Goal: Task Accomplishment & Management: Manage account settings

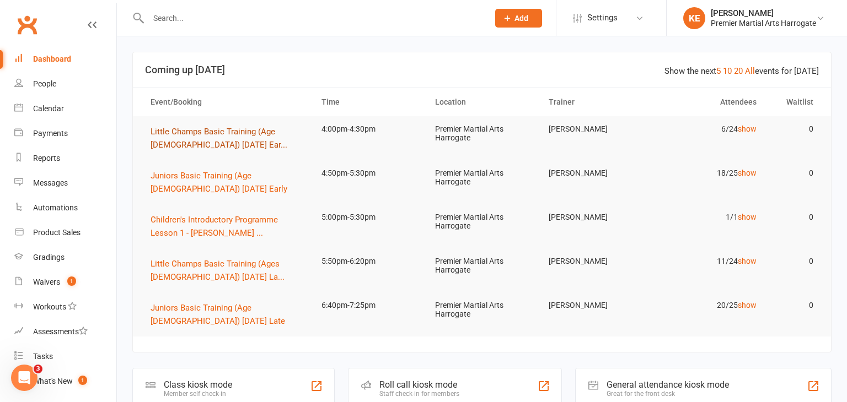
click at [187, 137] on button "Little Champs Basic Training (Age [DEMOGRAPHIC_DATA]) [DATE] Ear..." at bounding box center [226, 138] width 151 height 26
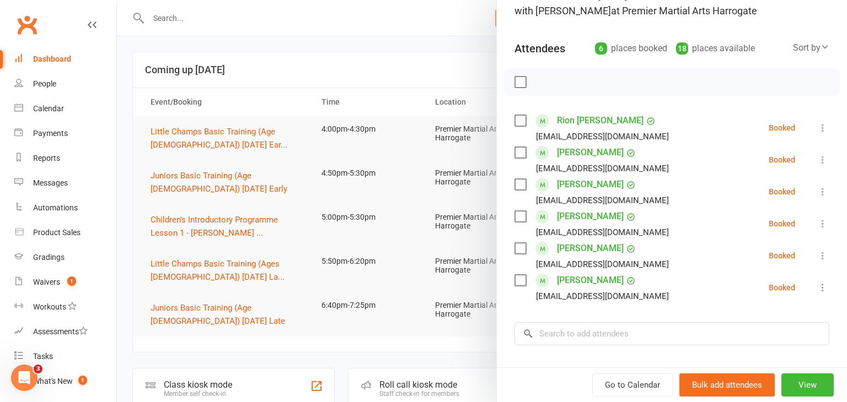
scroll to position [98, 0]
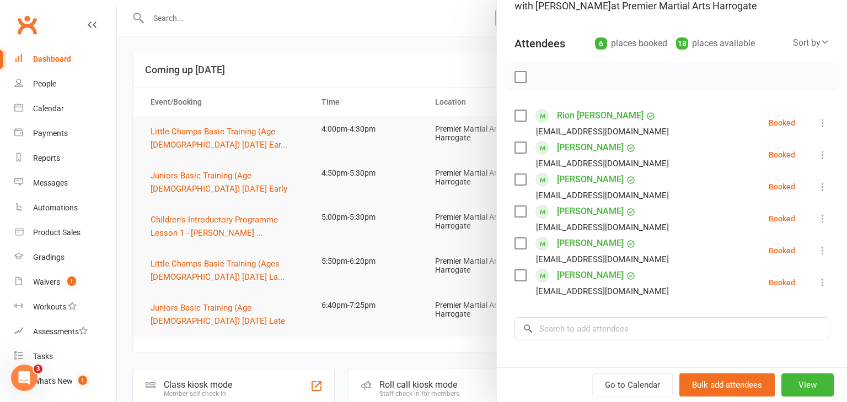
click at [232, 172] on div at bounding box center [482, 201] width 730 height 402
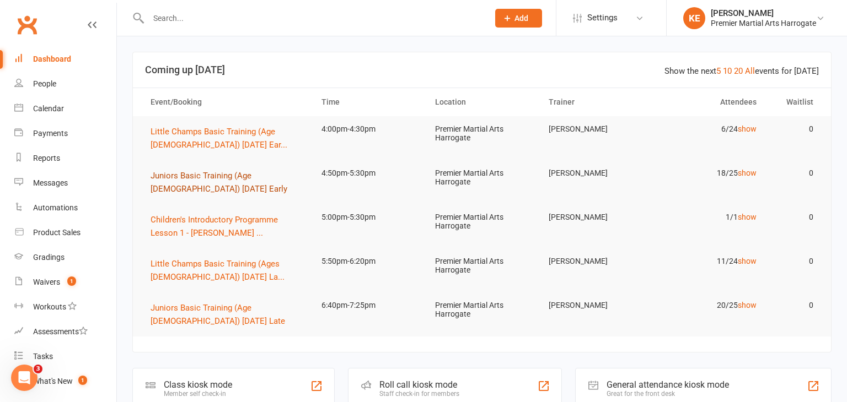
click at [232, 172] on span "Juniors Basic Training (Age [DEMOGRAPHIC_DATA]) [DATE] Early" at bounding box center [219, 182] width 137 height 23
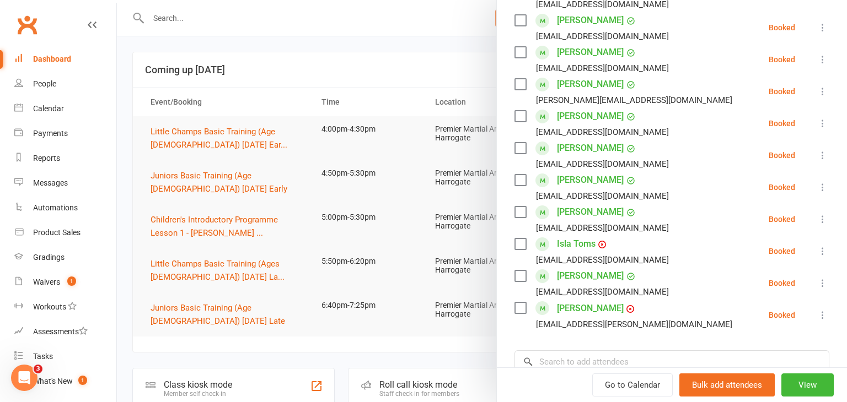
scroll to position [485, 0]
click at [177, 282] on div at bounding box center [482, 201] width 730 height 402
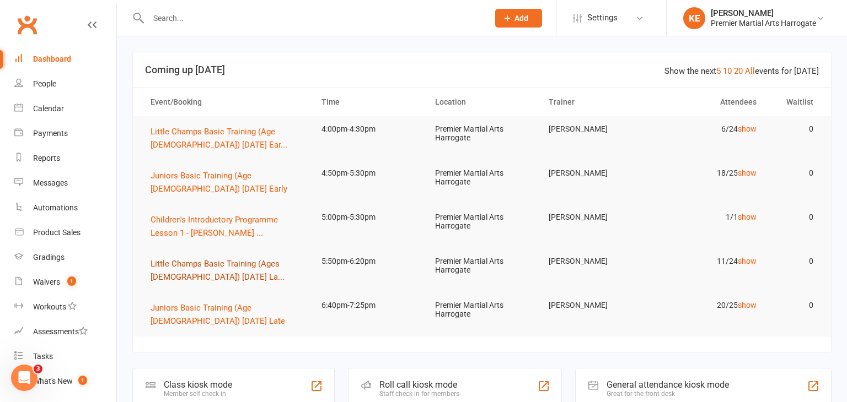
click at [166, 262] on span "Little Champs Basic Training (Ages [DEMOGRAPHIC_DATA]) [DATE] La..." at bounding box center [218, 270] width 134 height 23
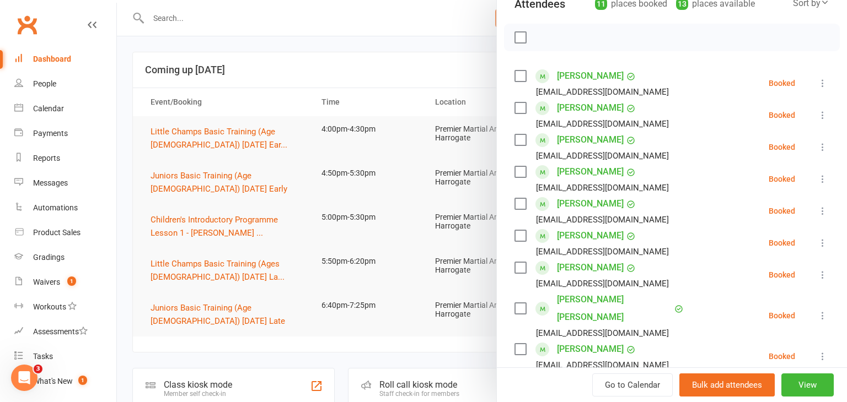
scroll to position [137, 0]
click at [571, 341] on link "[PERSON_NAME]" at bounding box center [590, 350] width 67 height 18
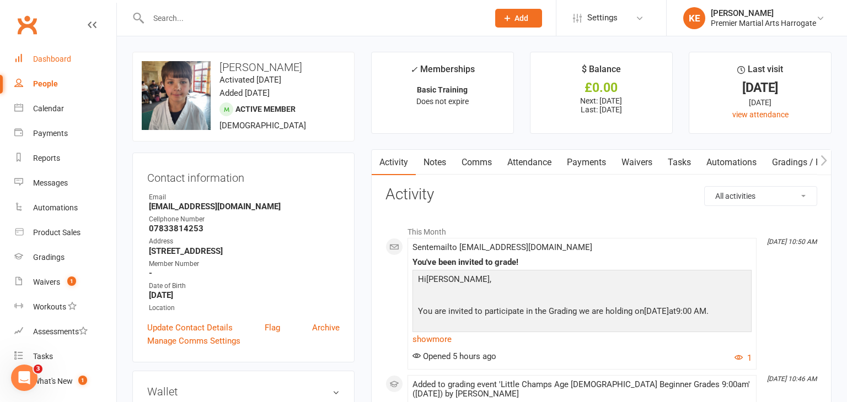
click at [63, 59] on div "Dashboard" at bounding box center [52, 59] width 38 height 9
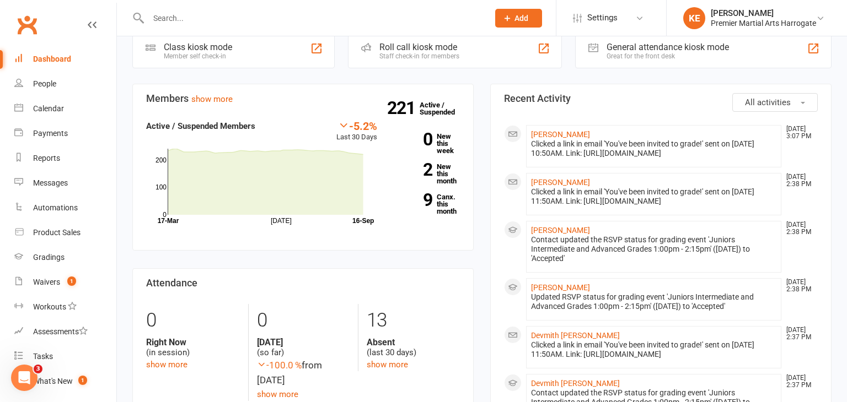
scroll to position [337, 0]
click at [43, 255] on div "Gradings" at bounding box center [48, 257] width 31 height 9
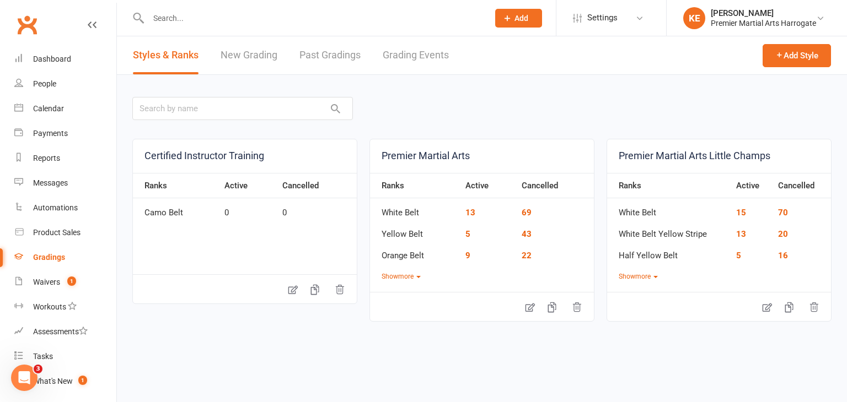
click at [401, 57] on link "Grading Events" at bounding box center [416, 55] width 66 height 38
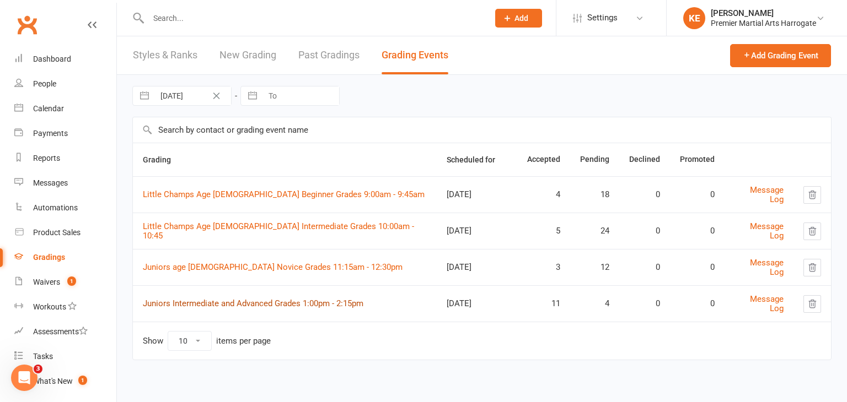
click at [295, 300] on link "Juniors Intermediate and Advanced Grades 1:00pm - 2:15pm" at bounding box center [253, 304] width 221 height 10
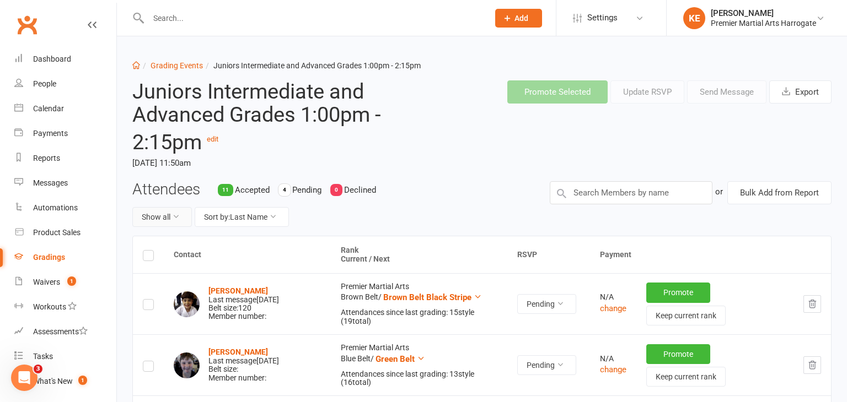
click at [175, 215] on icon at bounding box center [176, 217] width 8 height 8
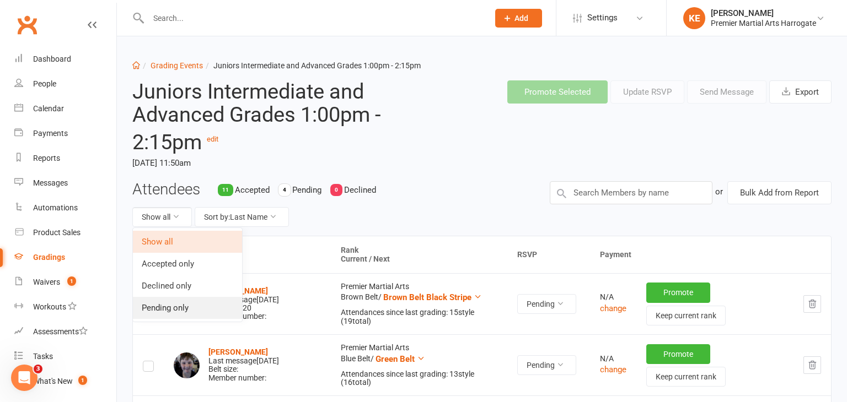
click at [160, 302] on link "Pending only" at bounding box center [187, 308] width 109 height 22
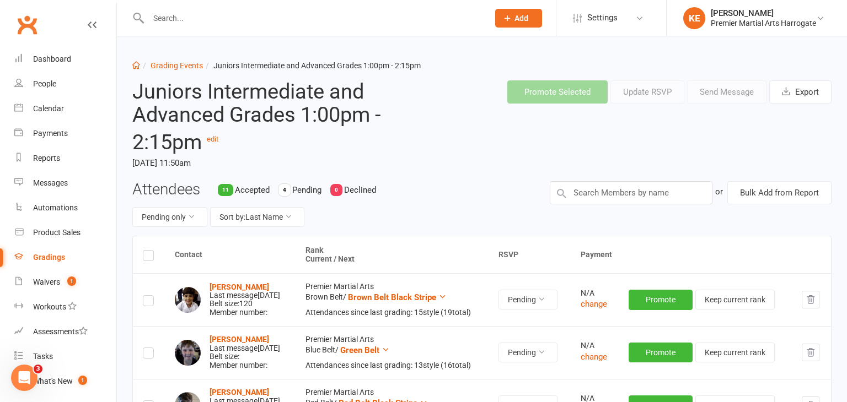
click at [41, 256] on div "Gradings" at bounding box center [49, 257] width 32 height 9
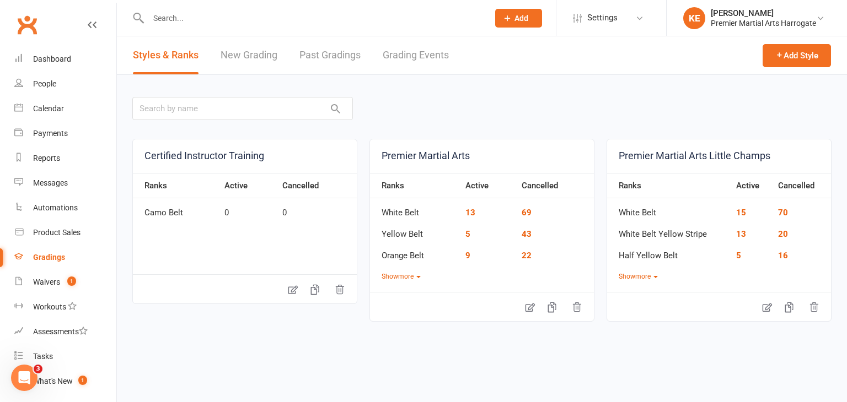
click at [401, 55] on link "Grading Events" at bounding box center [416, 55] width 66 height 38
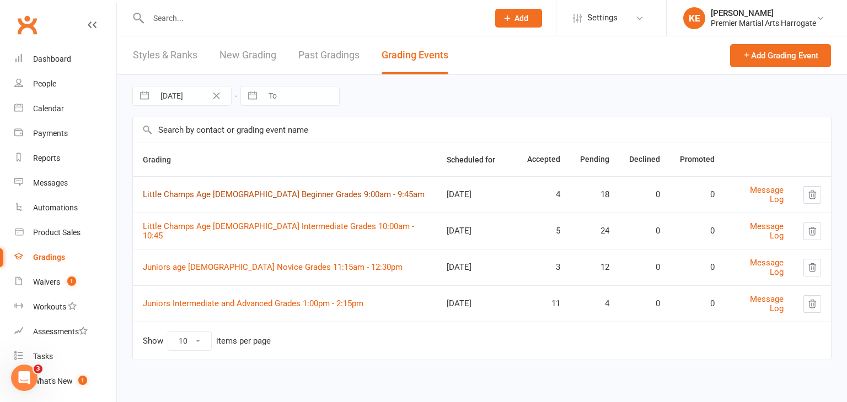
click at [285, 193] on link "Little Champs Age [DEMOGRAPHIC_DATA] Beginner Grades 9:00am - 9:45am" at bounding box center [284, 195] width 282 height 10
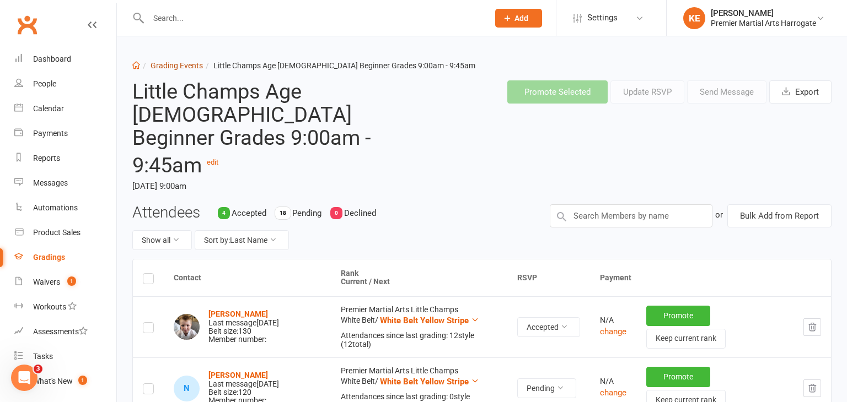
click at [191, 62] on link "Grading Events" at bounding box center [177, 65] width 52 height 9
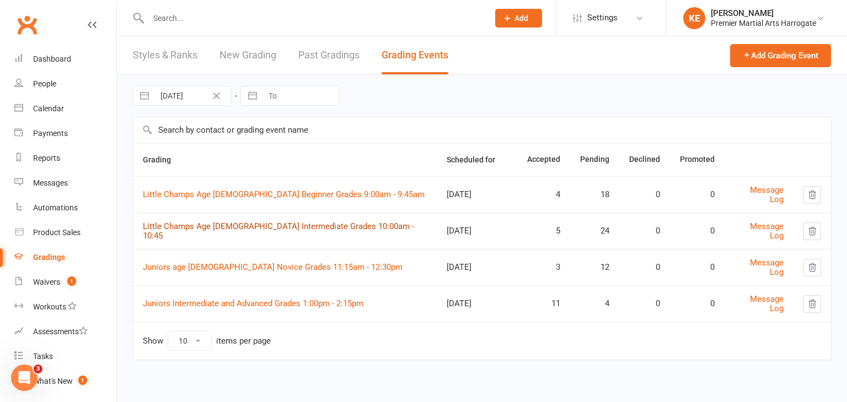
click at [302, 230] on link "Little Champs Age [DEMOGRAPHIC_DATA] Intermediate Grades 10:00am - 10:45" at bounding box center [278, 231] width 271 height 19
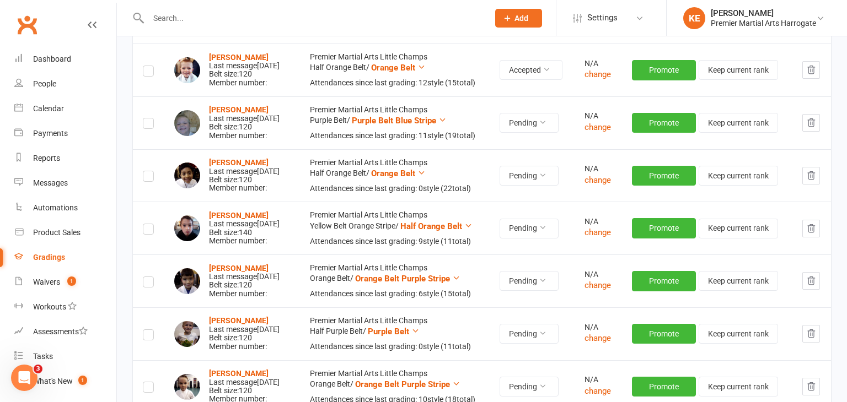
scroll to position [465, 0]
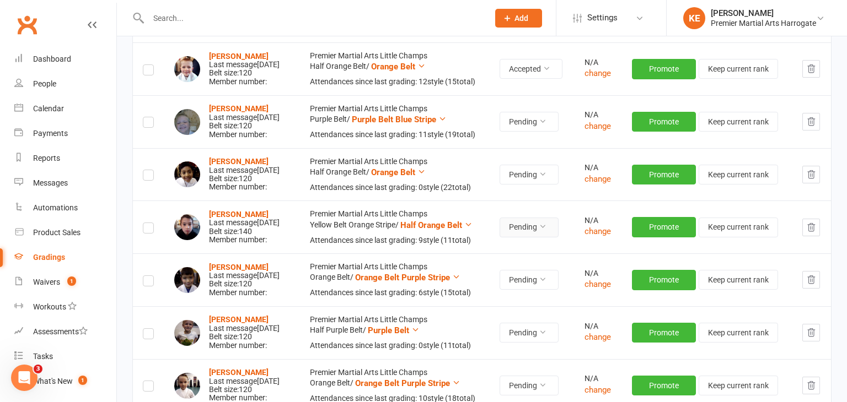
click at [546, 230] on icon at bounding box center [543, 227] width 8 height 8
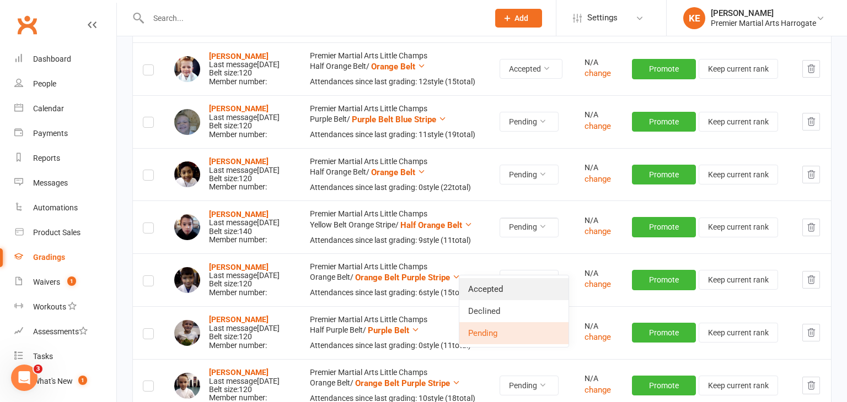
click at [523, 283] on link "Accepted" at bounding box center [513, 289] width 109 height 22
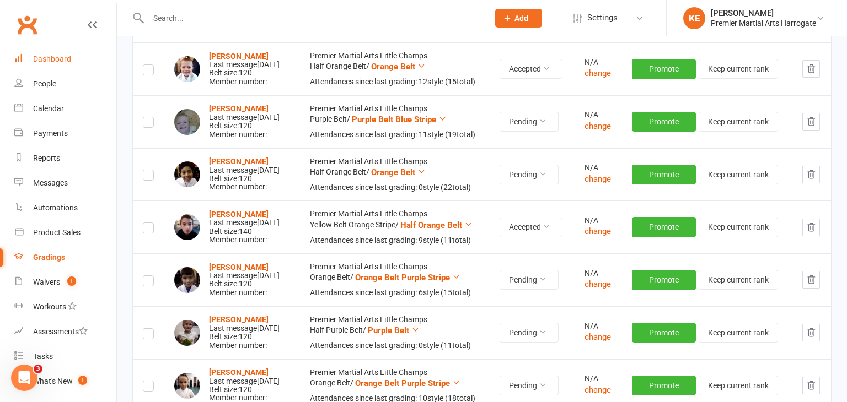
click at [51, 53] on link "Dashboard" at bounding box center [65, 59] width 102 height 25
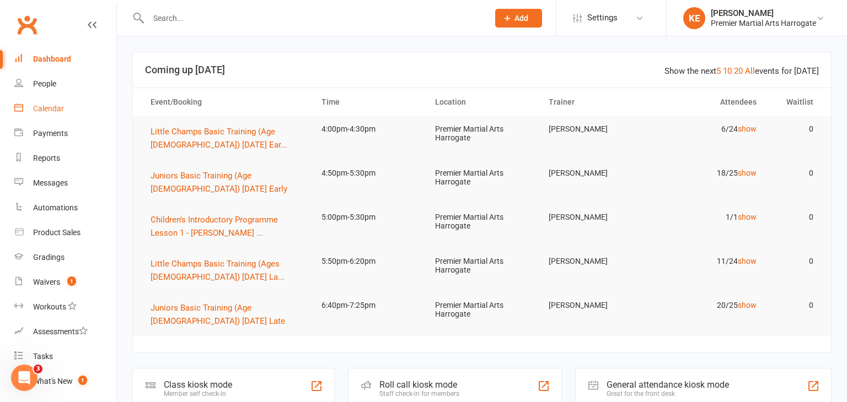
click at [44, 104] on link "Calendar" at bounding box center [65, 108] width 102 height 25
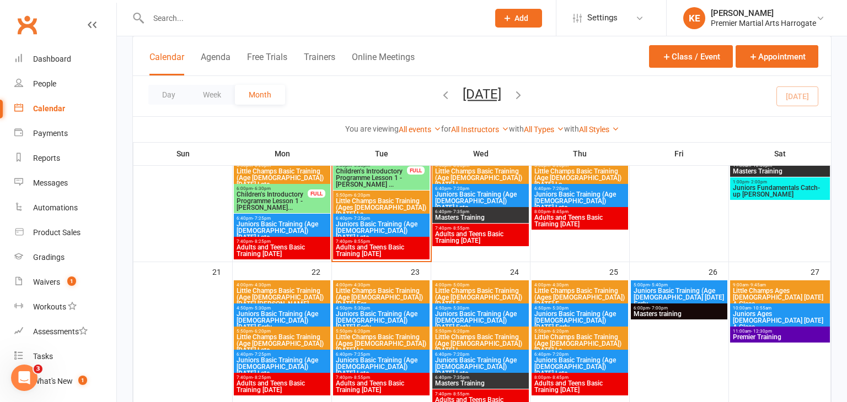
scroll to position [554, 0]
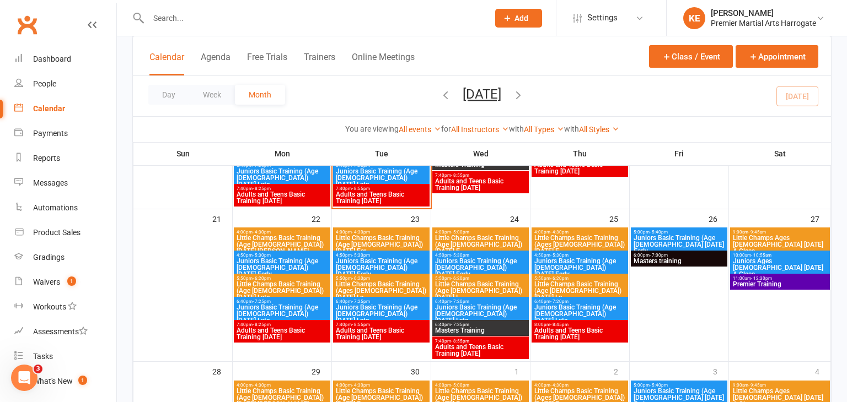
click at [230, 19] on input "text" at bounding box center [313, 17] width 336 height 15
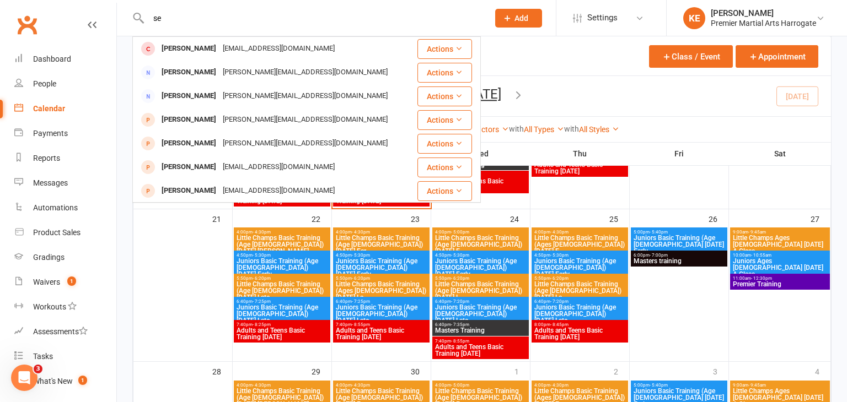
type input "s"
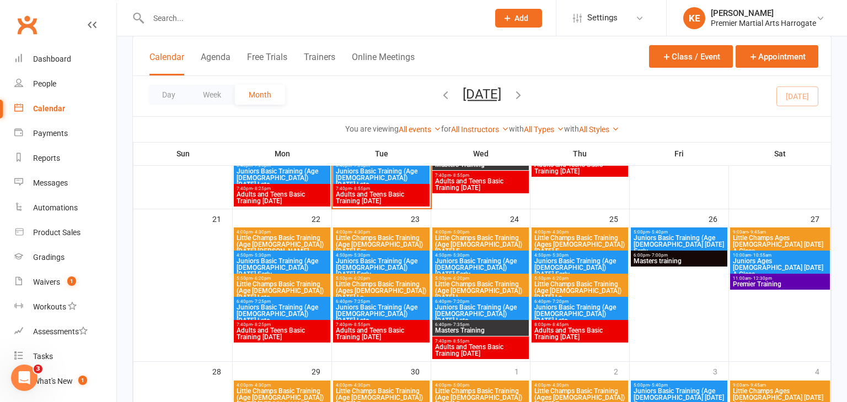
click at [202, 19] on input "text" at bounding box center [313, 17] width 336 height 15
paste input "[PERSON_NAME]"
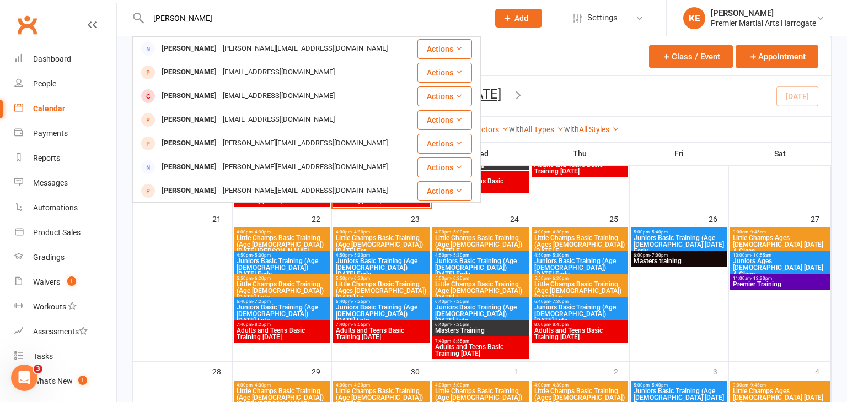
type input "[PERSON_NAME]"
click at [517, 25] on button "Add" at bounding box center [518, 18] width 47 height 19
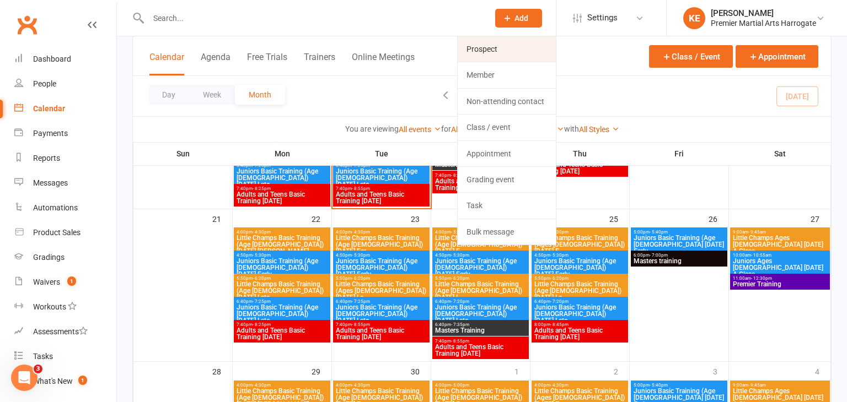
click at [490, 52] on link "Prospect" at bounding box center [507, 48] width 98 height 25
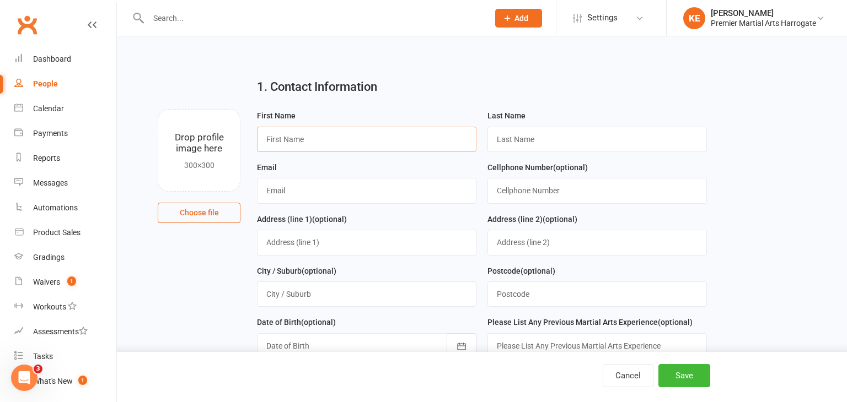
click at [291, 141] on input "text" at bounding box center [366, 139] width 219 height 25
paste input "[PERSON_NAME]"
click at [285, 139] on input "[PERSON_NAME]" at bounding box center [366, 139] width 219 height 25
drag, startPoint x: 285, startPoint y: 139, endPoint x: 311, endPoint y: 141, distance: 26.5
click at [311, 141] on input "[PERSON_NAME]" at bounding box center [366, 139] width 219 height 25
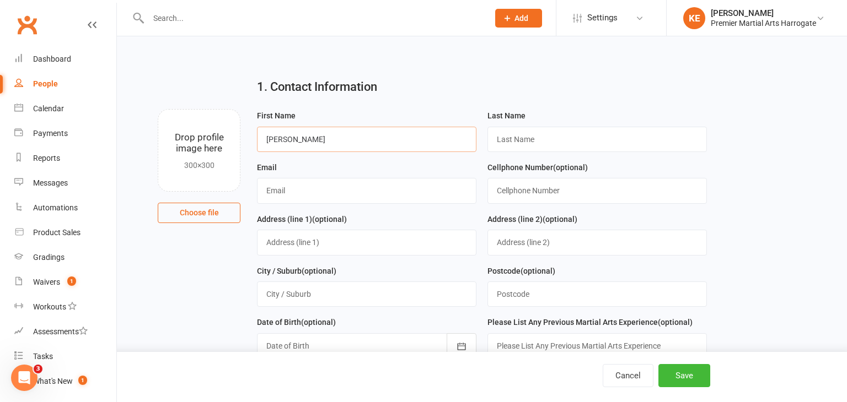
type input "[PERSON_NAME]"
click at [525, 140] on input "text" at bounding box center [596, 139] width 219 height 25
paste input "[PERSON_NAME]"
type input "[PERSON_NAME]"
click at [316, 141] on input "[PERSON_NAME]" at bounding box center [366, 139] width 219 height 25
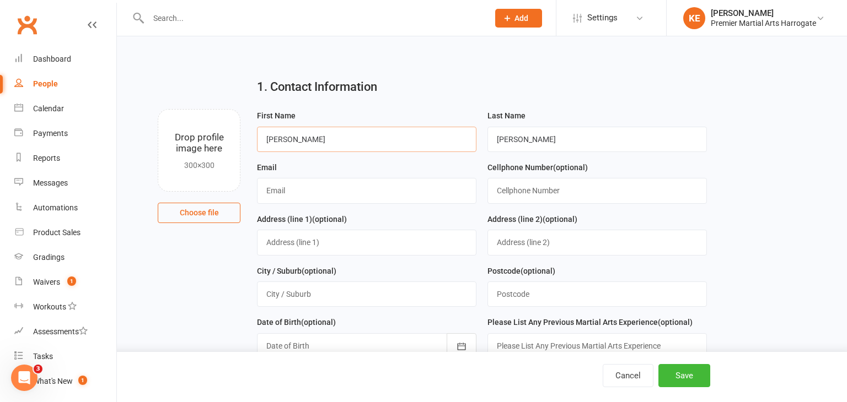
type input "[PERSON_NAME]"
click at [294, 182] on input "text" at bounding box center [366, 190] width 219 height 25
paste input "[EMAIL_ADDRESS][DOMAIN_NAME]"
type input "[EMAIL_ADDRESS][DOMAIN_NAME]"
click at [517, 190] on input "text" at bounding box center [596, 190] width 219 height 25
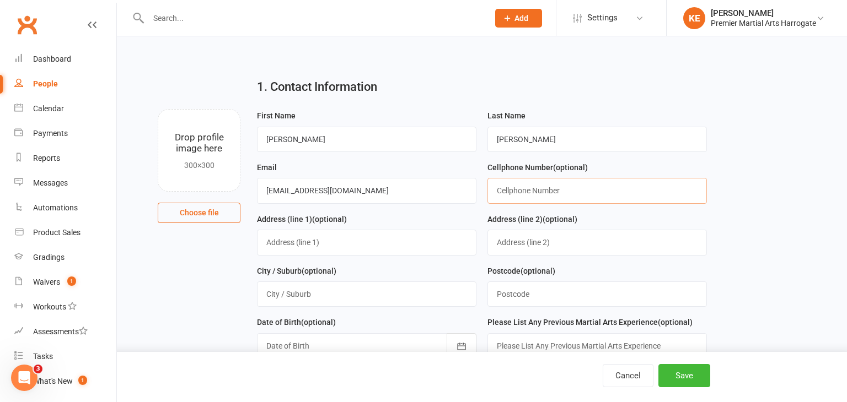
click at [512, 201] on input "text" at bounding box center [596, 190] width 219 height 25
paste input "07572775461"
type input "07572775461"
click at [682, 369] on button "Save" at bounding box center [684, 375] width 52 height 23
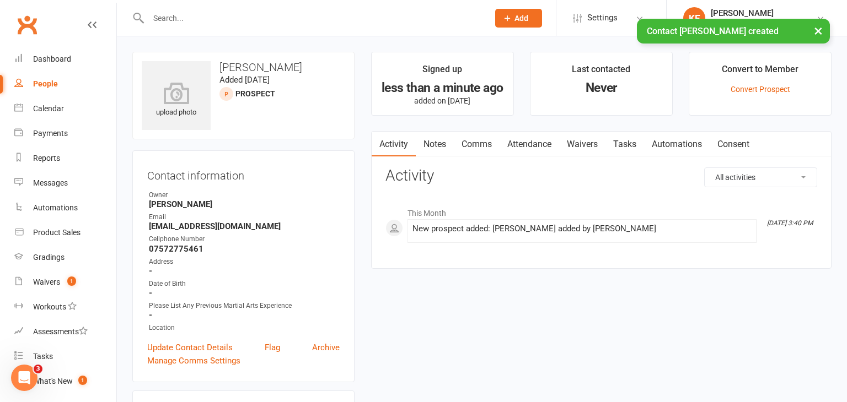
click at [471, 145] on link "Comms" at bounding box center [477, 144] width 46 height 25
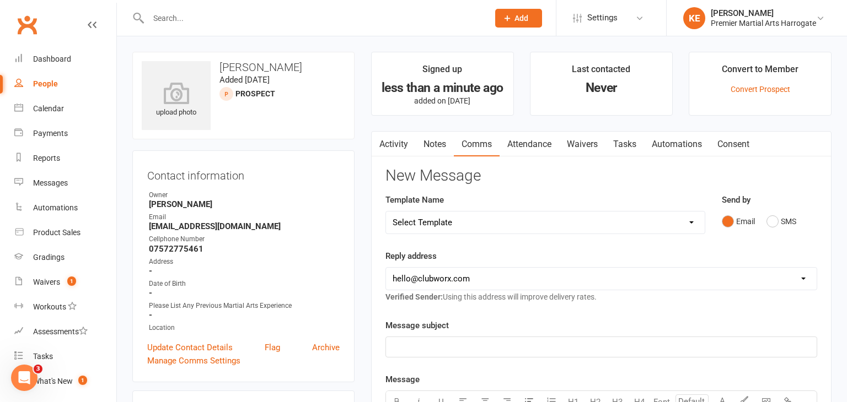
click at [691, 222] on select "Select Template [Email] Child Lead 1st Email [SMS] Child Lead 1st SMS [Email] C…" at bounding box center [545, 223] width 319 height 22
select select "8"
click at [386, 212] on select "Select Template [Email] Child Lead 1st Email [SMS] Child Lead 1st SMS [Email] C…" at bounding box center [545, 223] width 319 height 22
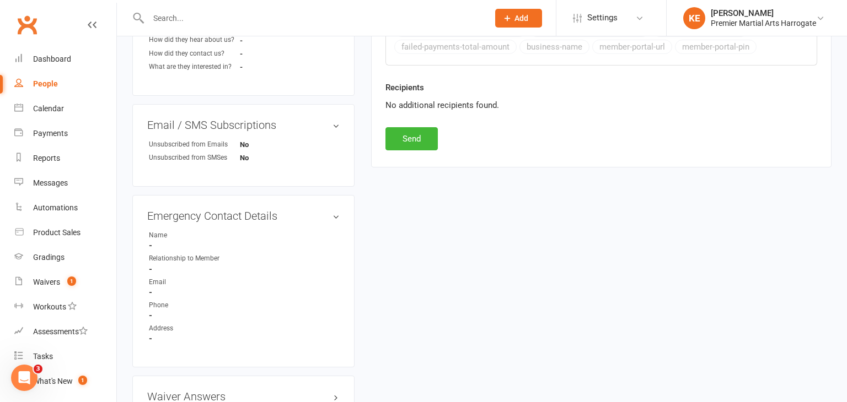
scroll to position [589, 0]
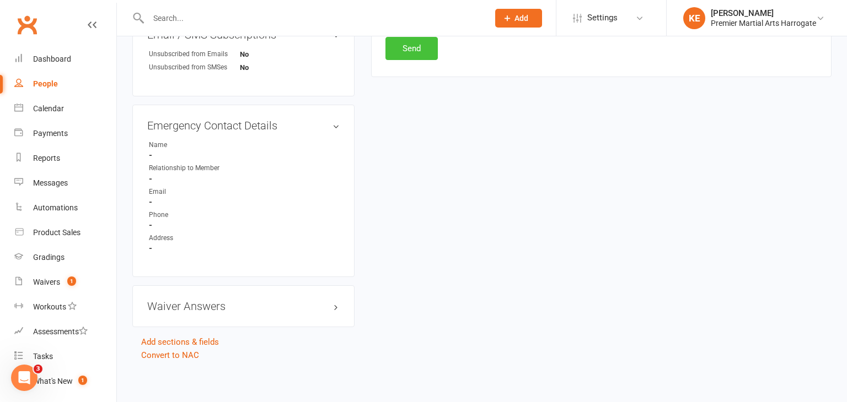
click at [400, 54] on button "Send" at bounding box center [411, 48] width 52 height 23
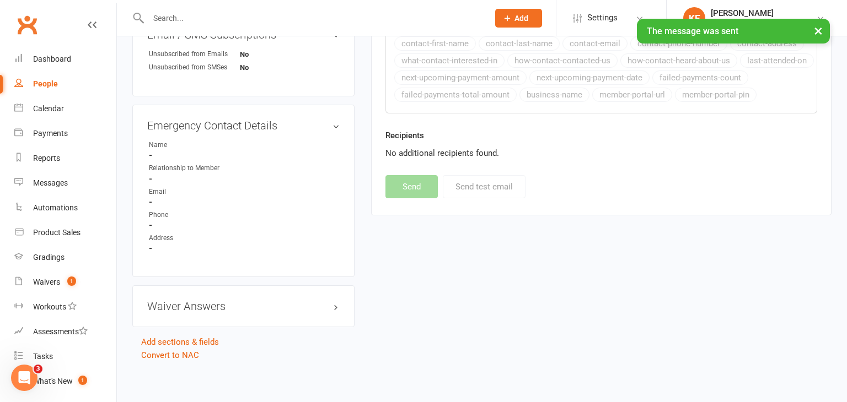
scroll to position [0, 0]
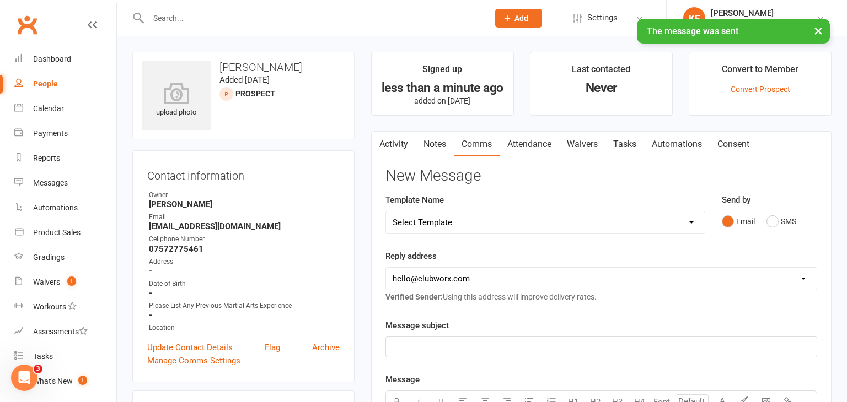
click at [688, 222] on select "Select Template [Email] Child Lead 1st Email [SMS] Child Lead 1st SMS [Email] C…" at bounding box center [545, 223] width 319 height 22
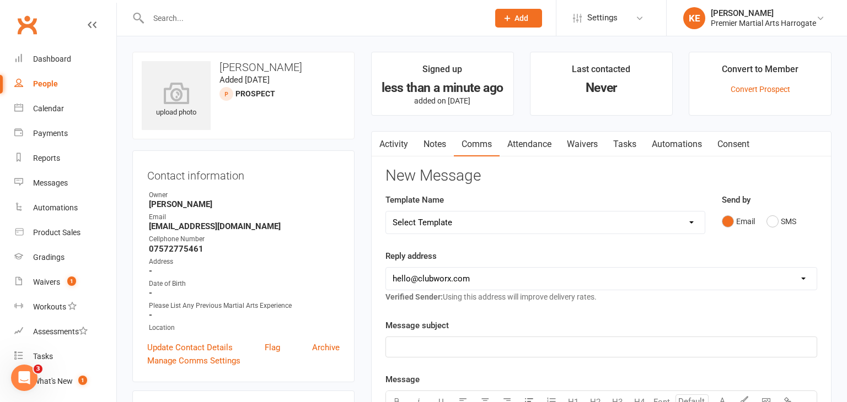
select select "16"
click at [386, 212] on select "Select Template [Email] Child Lead 1st Email [SMS] Child Lead 1st SMS [Email] C…" at bounding box center [545, 223] width 319 height 22
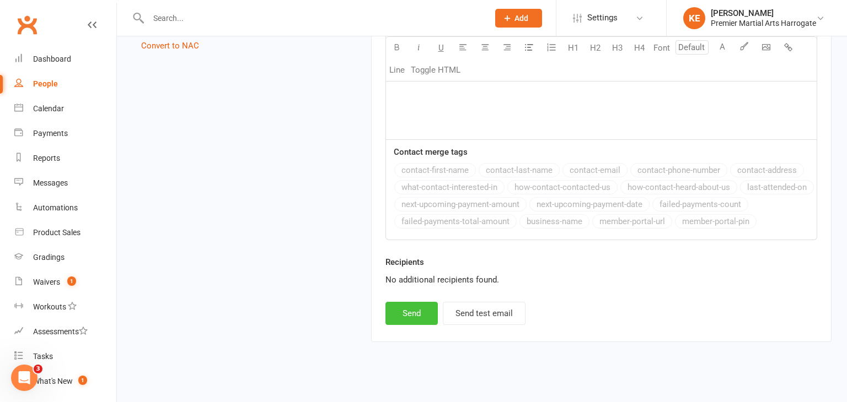
scroll to position [900, 0]
click at [393, 307] on button "Send" at bounding box center [411, 312] width 52 height 23
select select
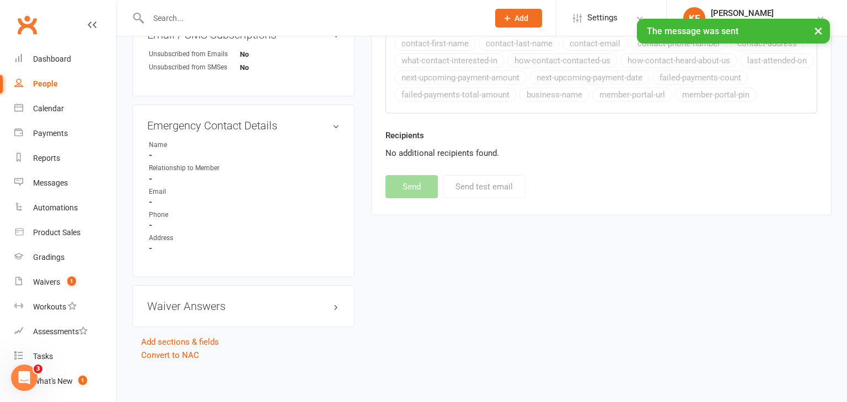
scroll to position [0, 0]
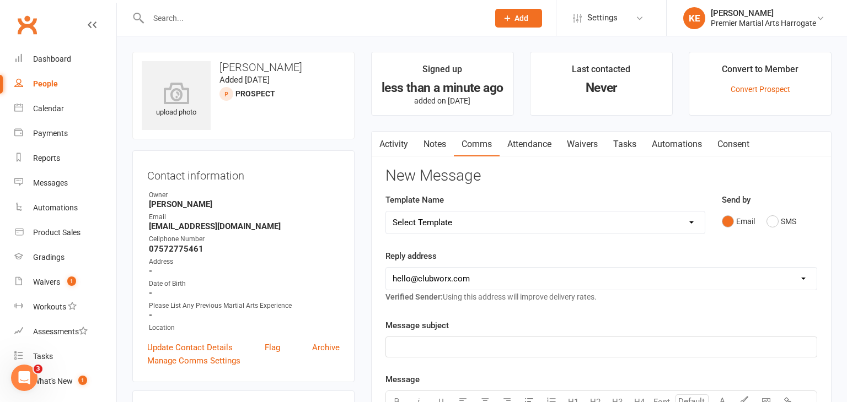
click at [390, 141] on link "Activity" at bounding box center [394, 144] width 44 height 25
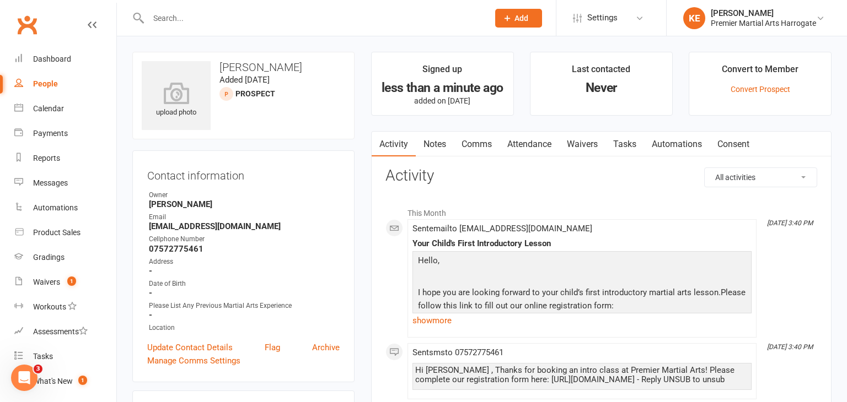
click at [52, 84] on div "People" at bounding box center [45, 83] width 25 height 9
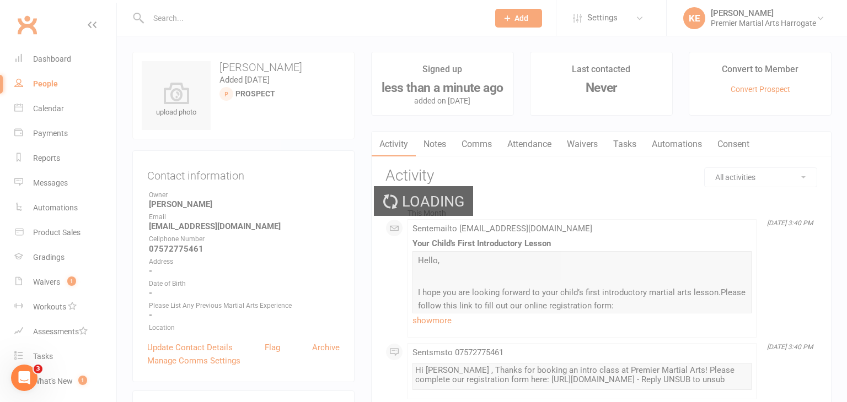
select select "100"
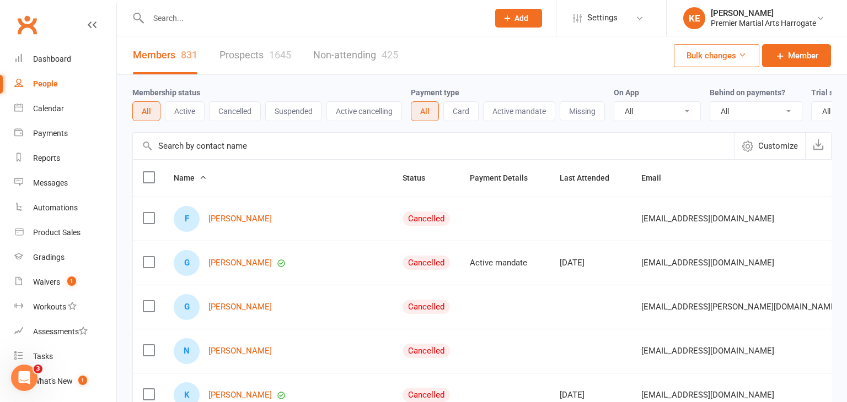
click at [250, 55] on link "Prospects 1645" at bounding box center [255, 55] width 72 height 38
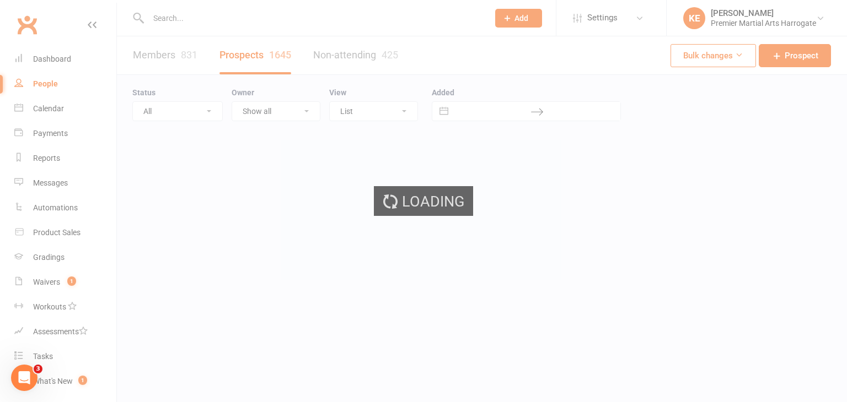
select select "100"
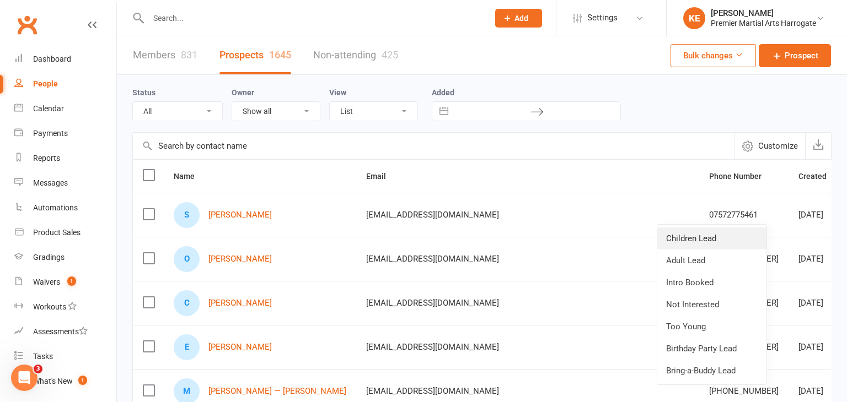
click at [692, 243] on link "Children Lead" at bounding box center [711, 239] width 109 height 22
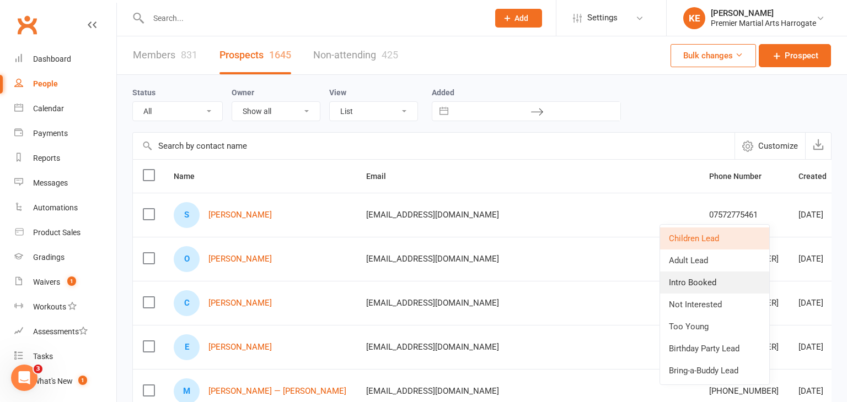
click at [697, 284] on link "Intro Booked" at bounding box center [714, 283] width 109 height 22
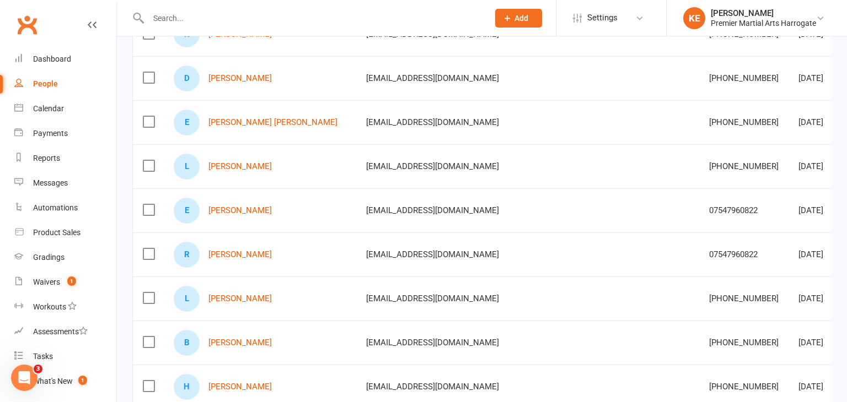
scroll to position [446, 0]
click at [307, 257] on div "R [PERSON_NAME]" at bounding box center [260, 254] width 173 height 26
click at [272, 256] on link "[PERSON_NAME]" at bounding box center [239, 254] width 63 height 9
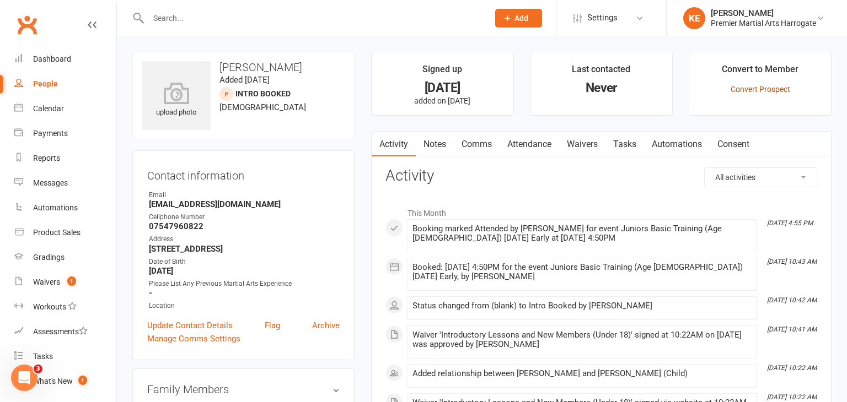
click at [748, 92] on link "Convert Prospect" at bounding box center [760, 89] width 60 height 9
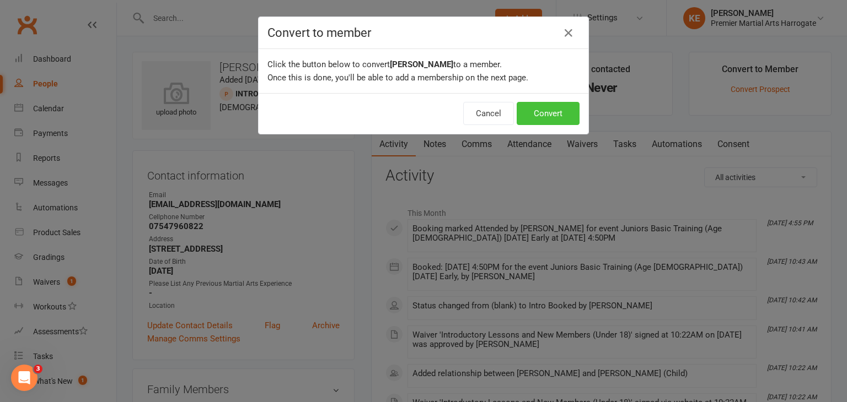
click at [549, 116] on button "Convert" at bounding box center [548, 113] width 63 height 23
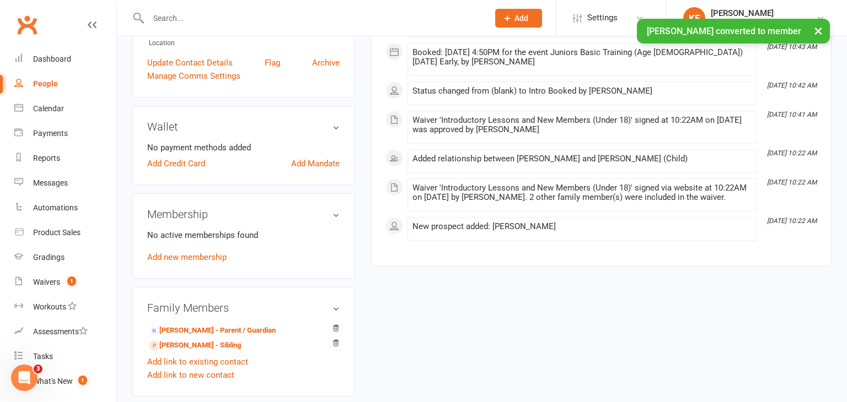
scroll to position [265, 0]
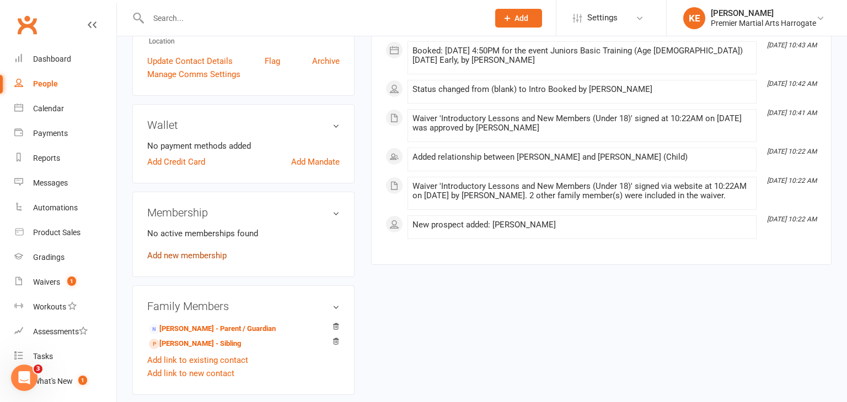
click at [195, 261] on link "Add new membership" at bounding box center [186, 256] width 79 height 10
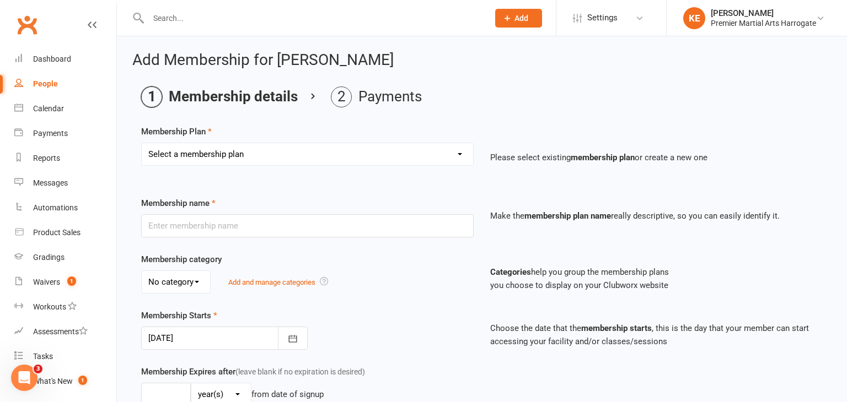
click at [460, 152] on select "Select a membership plan Basic Training Black Belt Training Paid in Full - 12 m…" at bounding box center [307, 154] width 331 height 22
select select "0"
click at [142, 143] on select "Select a membership plan Basic Training Black Belt Training Paid in Full - 12 m…" at bounding box center [307, 154] width 331 height 22
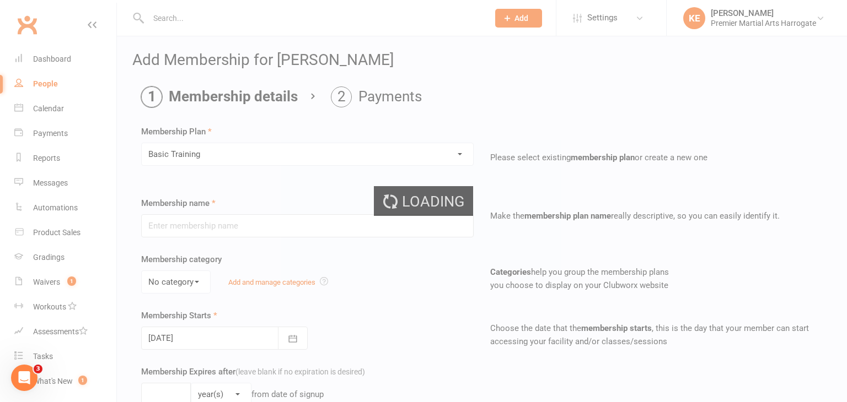
type input "Basic Training"
type input "0"
type input "1"
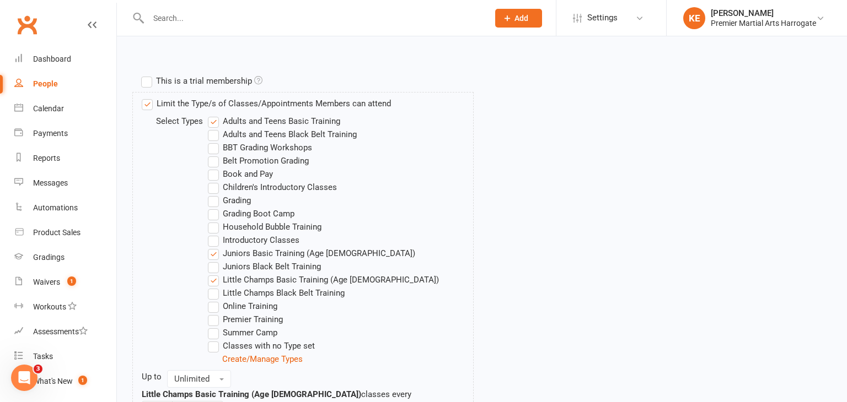
scroll to position [722, 0]
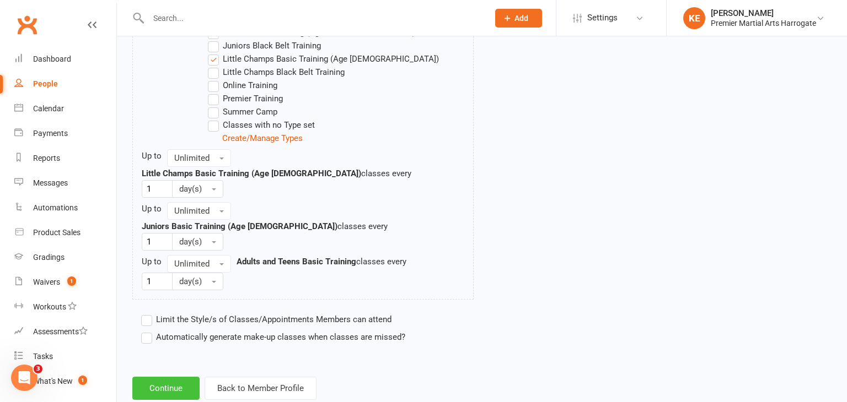
click at [163, 377] on button "Continue" at bounding box center [165, 388] width 67 height 23
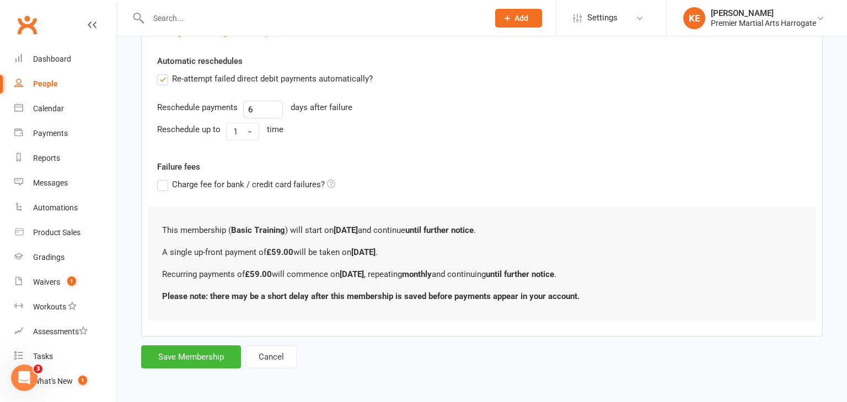
scroll to position [0, 0]
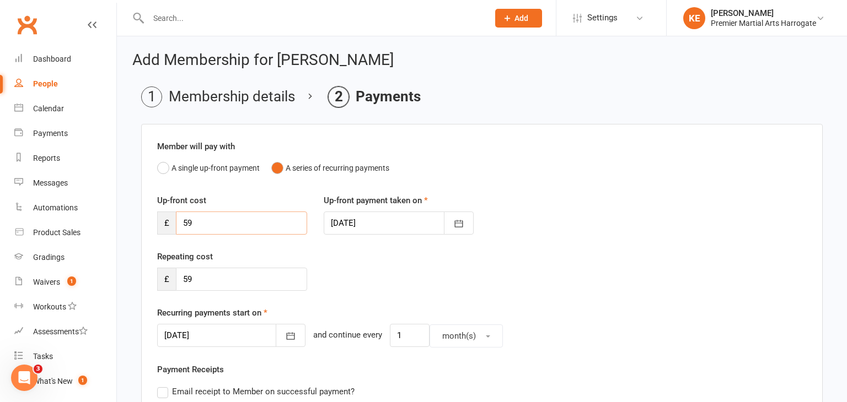
click at [229, 221] on input "59" at bounding box center [241, 223] width 131 height 23
type input "5"
type input "0"
click at [285, 335] on icon "button" at bounding box center [290, 336] width 11 height 11
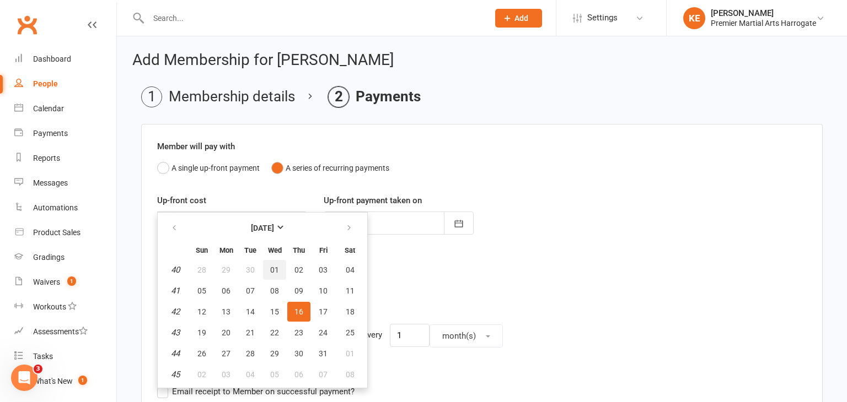
click at [271, 268] on span "01" at bounding box center [274, 270] width 9 height 9
type input "[DATE]"
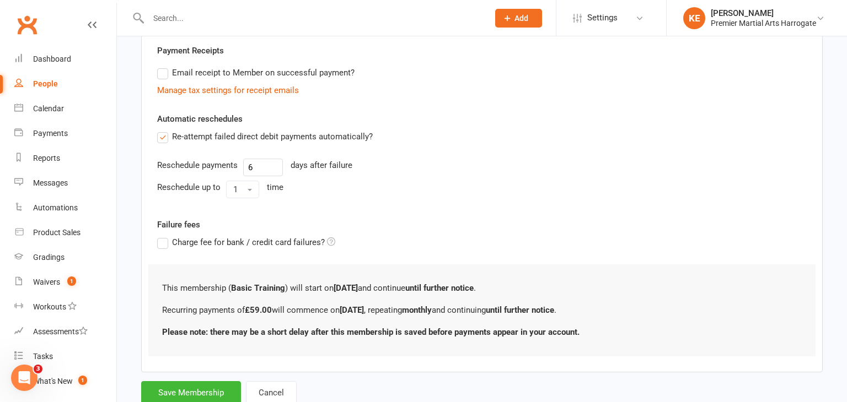
scroll to position [353, 0]
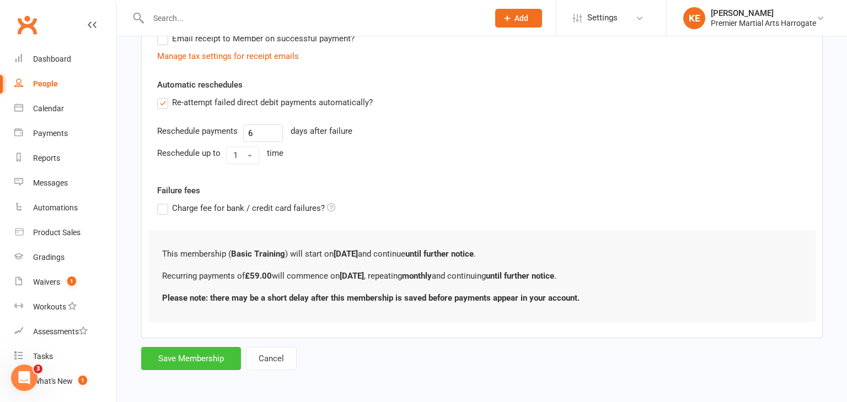
click at [218, 354] on button "Save Membership" at bounding box center [191, 358] width 100 height 23
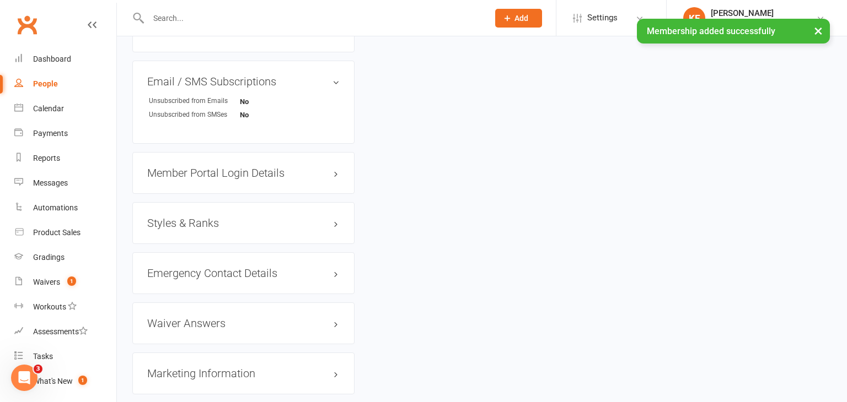
scroll to position [737, 0]
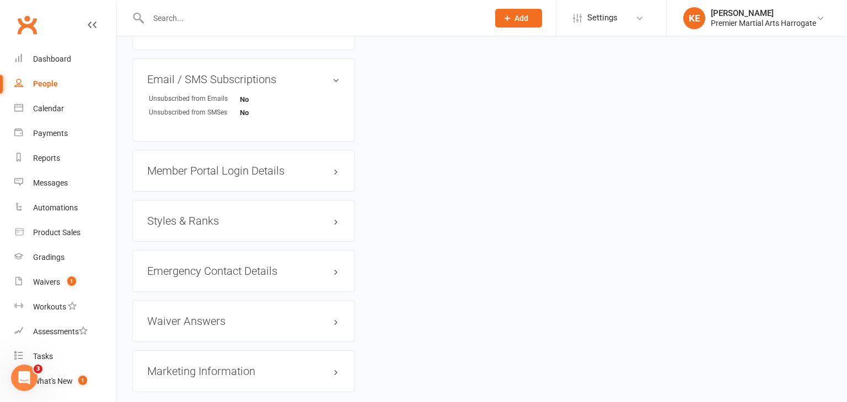
click at [336, 227] on h3 "Styles & Ranks" at bounding box center [243, 221] width 192 height 12
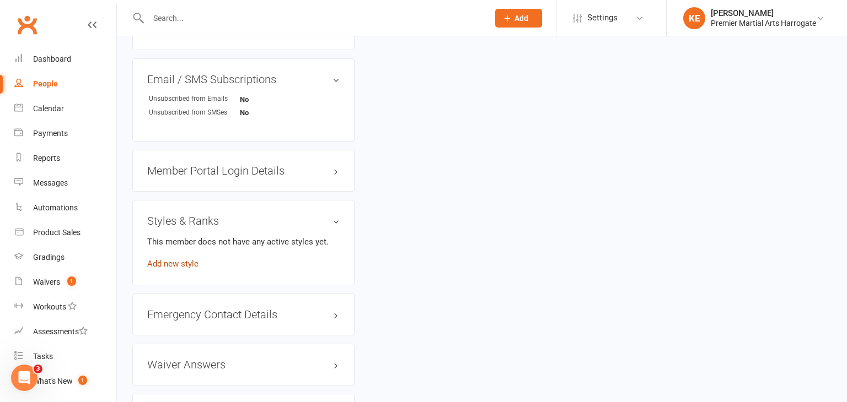
click at [178, 269] on link "Add new style" at bounding box center [172, 264] width 51 height 10
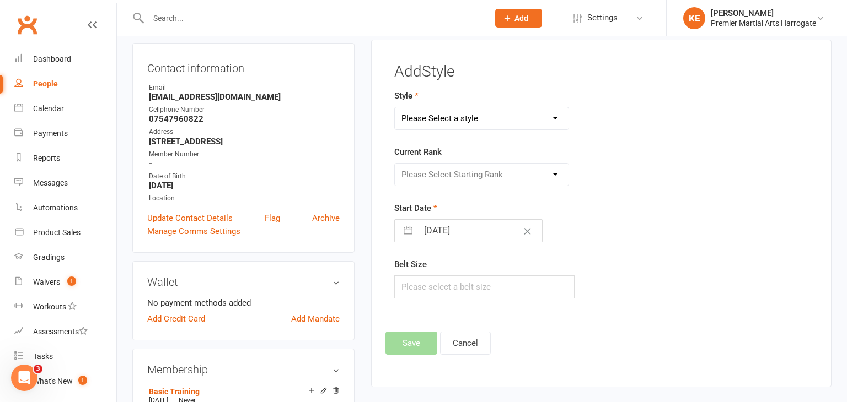
scroll to position [94, 0]
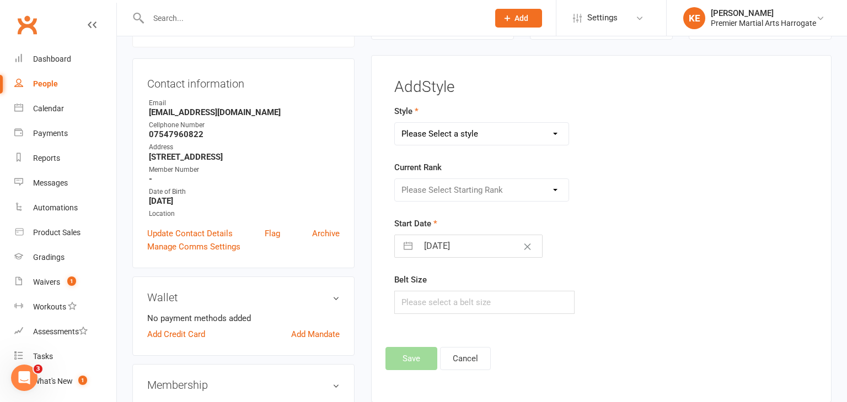
click at [556, 133] on select "Please Select a style Certified Instructor Training Premier Martial Arts Premie…" at bounding box center [482, 134] width 174 height 22
select select "1533"
click at [395, 123] on select "Please Select a style Certified Instructor Training Premier Martial Arts Premie…" at bounding box center [482, 134] width 174 height 22
click at [555, 191] on select "Please Select Starting Rank White Belt Yellow Belt Orange Belt Purple Belt Blue…" at bounding box center [482, 190] width 174 height 22
select select "14873"
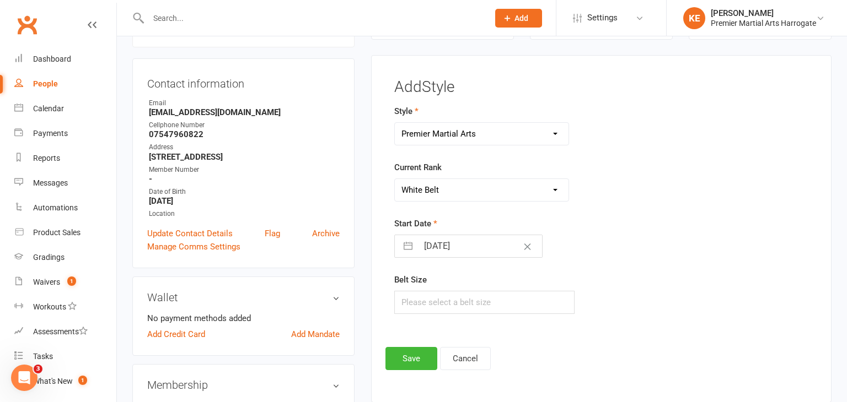
click at [395, 179] on select "Please Select Starting Rank White Belt Yellow Belt Orange Belt Purple Belt Blue…" at bounding box center [482, 190] width 174 height 22
click at [467, 303] on input "text" at bounding box center [484, 302] width 180 height 23
type input "140"
click at [407, 364] on button "Save" at bounding box center [411, 358] width 52 height 23
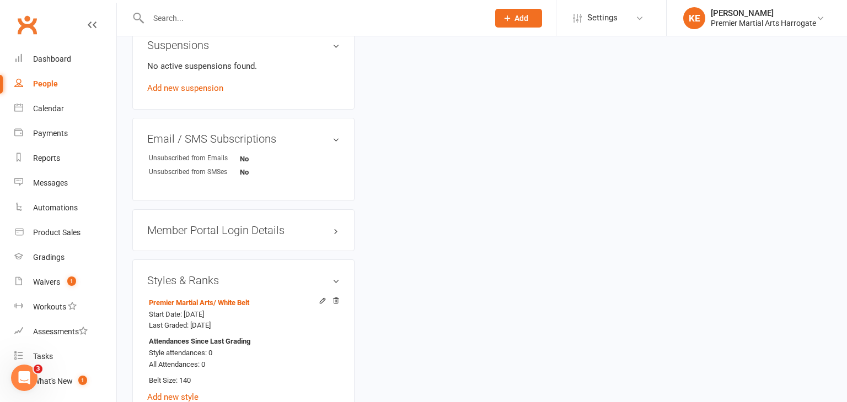
scroll to position [678, 0]
click at [334, 235] on h3 "Member Portal Login Details" at bounding box center [243, 229] width 192 height 12
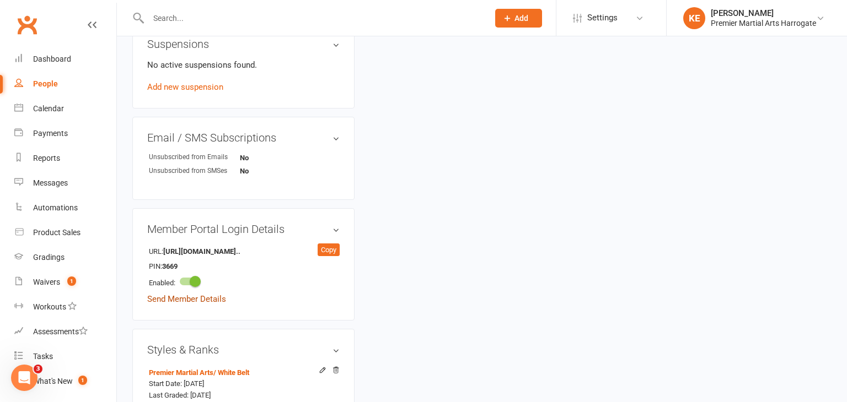
click at [179, 304] on link "Send Member Details" at bounding box center [186, 299] width 79 height 10
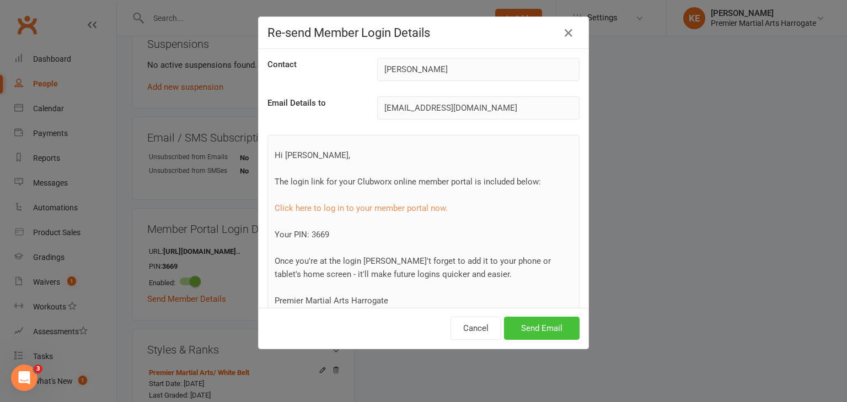
click at [533, 331] on button "Send Email" at bounding box center [542, 328] width 76 height 23
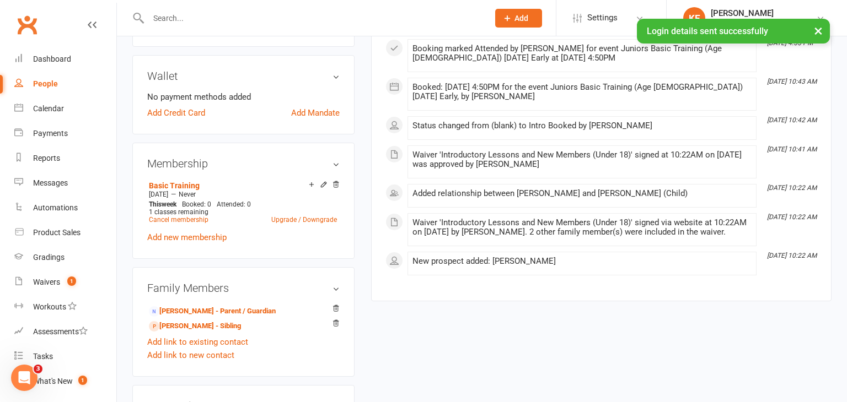
scroll to position [318, 0]
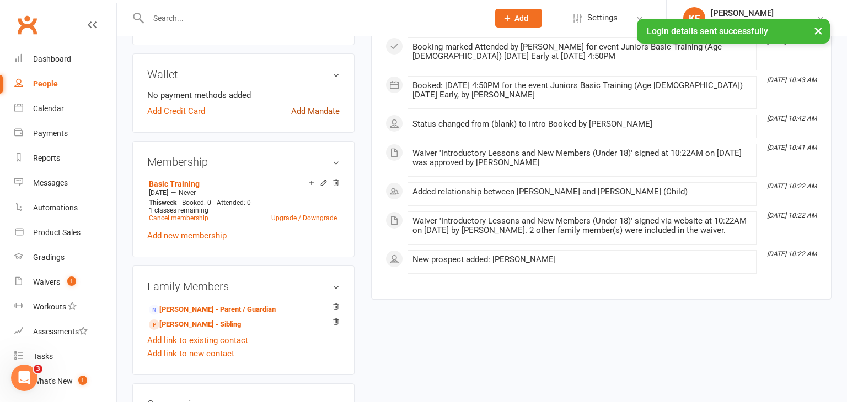
click at [323, 118] on link "Add Mandate" at bounding box center [315, 111] width 49 height 13
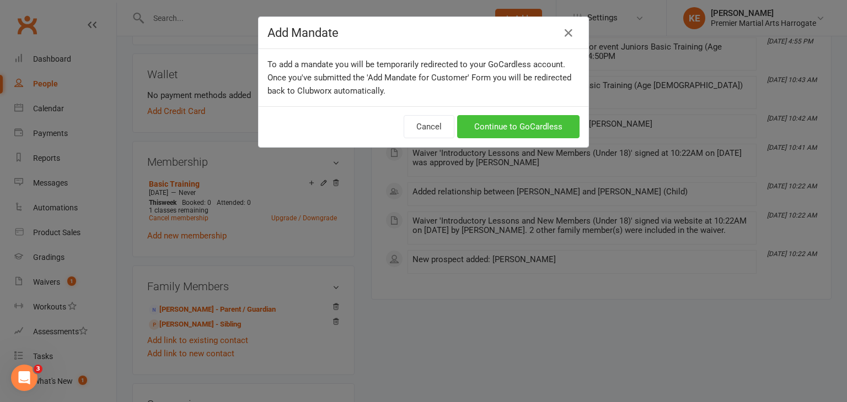
click at [499, 132] on link "Continue to GoCardless" at bounding box center [518, 126] width 122 height 23
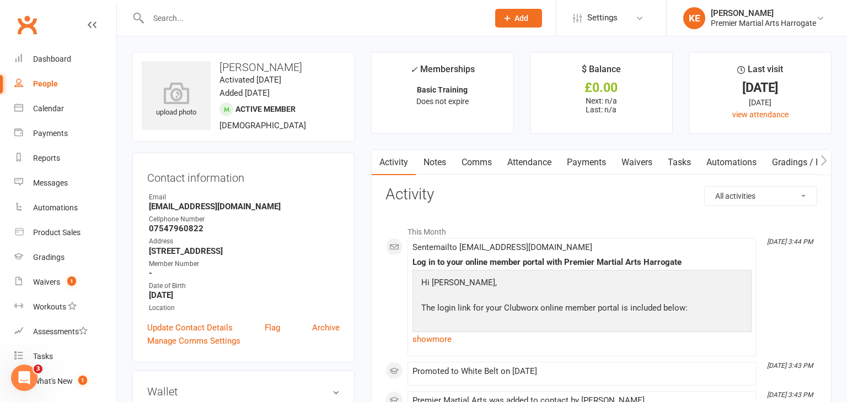
click at [464, 164] on link "Comms" at bounding box center [477, 162] width 46 height 25
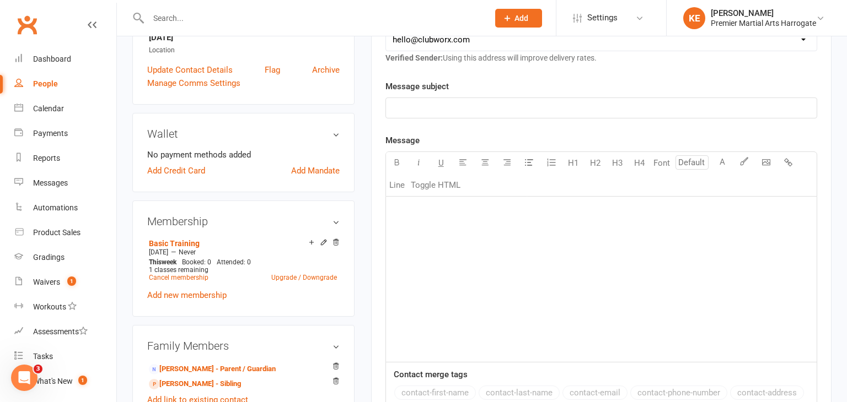
scroll to position [259, 0]
click at [515, 221] on div "﻿" at bounding box center [601, 278] width 431 height 165
click at [447, 108] on p "﻿" at bounding box center [601, 107] width 417 height 13
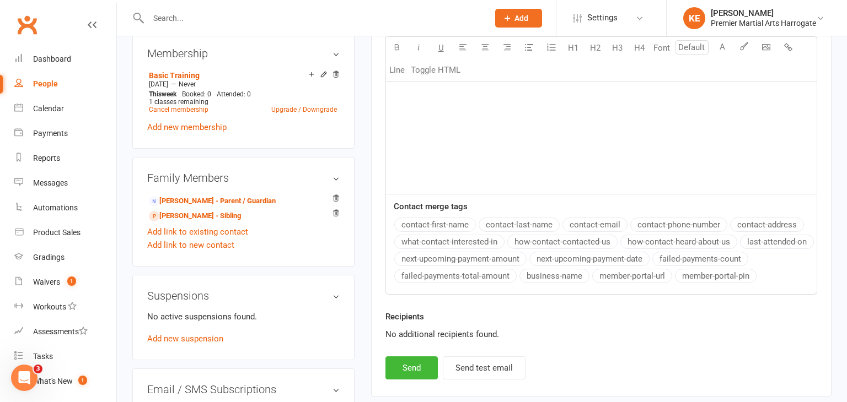
scroll to position [428, 0]
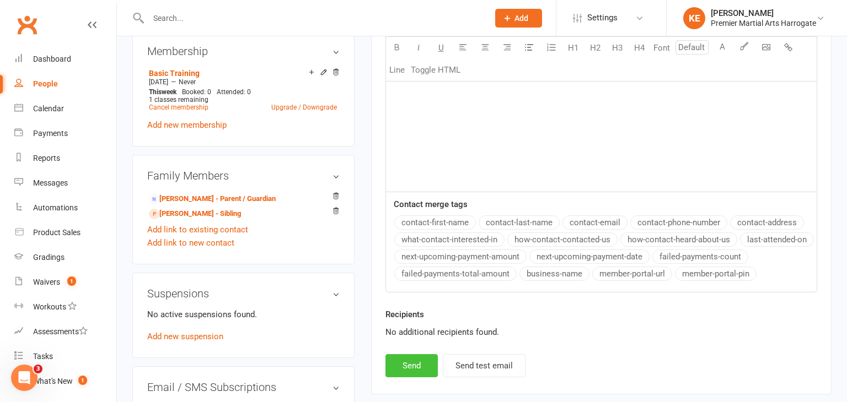
click at [415, 364] on button "Send" at bounding box center [411, 365] width 52 height 23
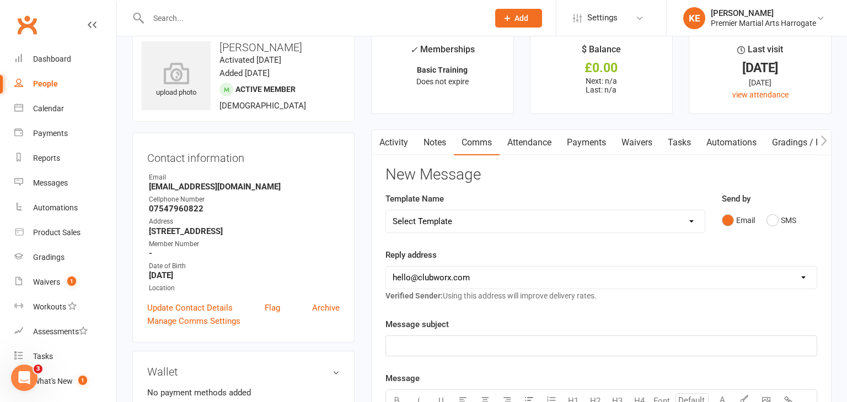
scroll to position [0, 0]
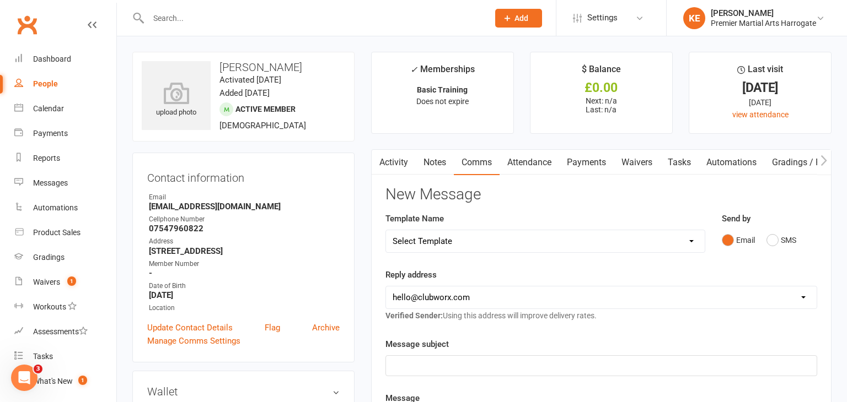
click at [395, 163] on link "Activity" at bounding box center [394, 162] width 44 height 25
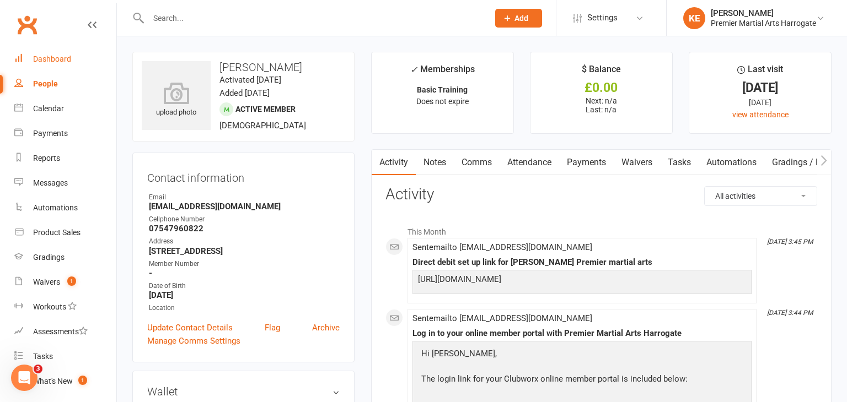
click at [61, 61] on div "Dashboard" at bounding box center [52, 59] width 38 height 9
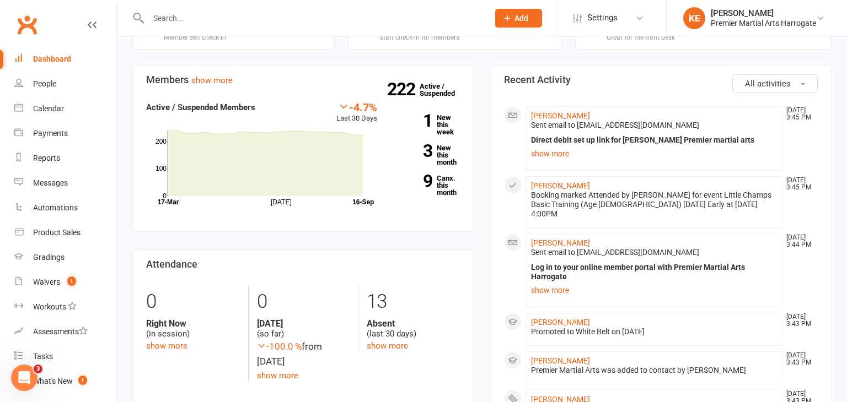
scroll to position [1146, 0]
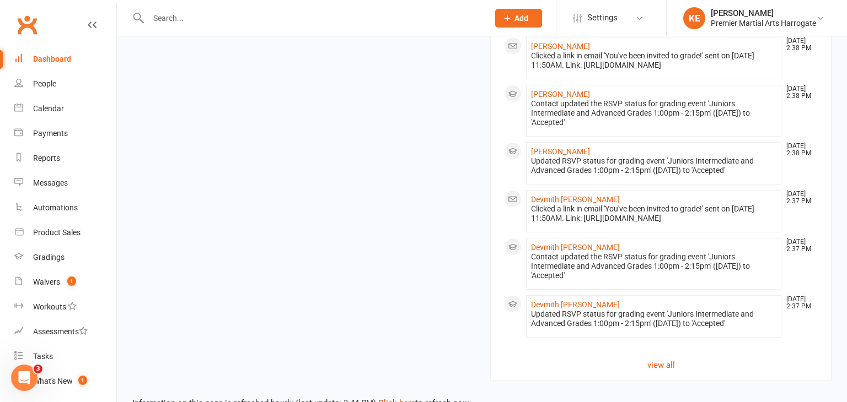
click at [398, 399] on link "Click here" at bounding box center [396, 404] width 37 height 10
click at [397, 399] on link "Click here" at bounding box center [396, 404] width 37 height 10
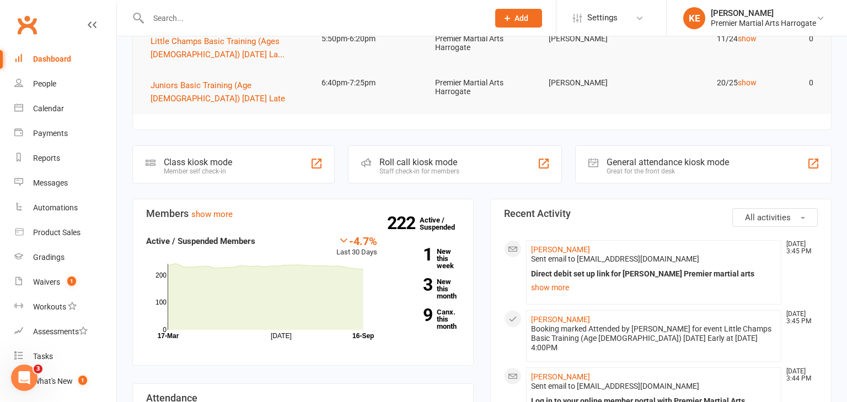
scroll to position [0, 0]
